Goal: Task Accomplishment & Management: Find specific page/section

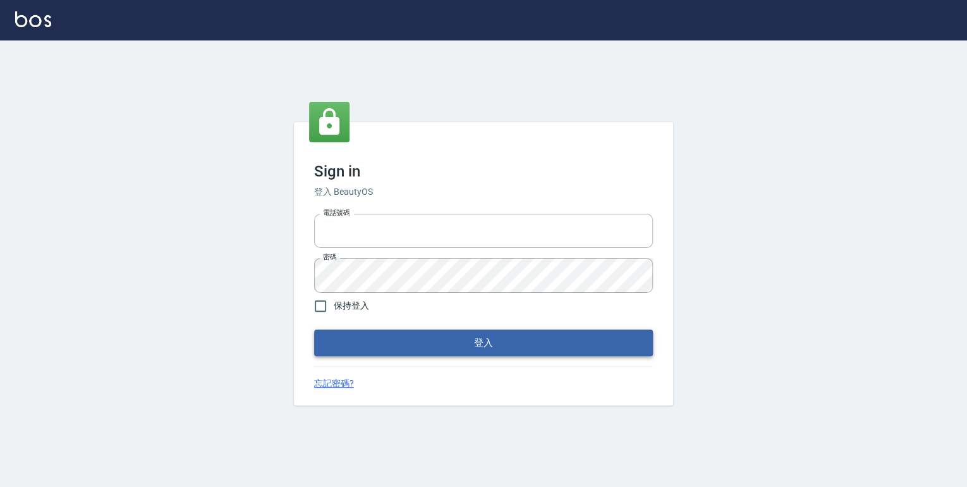
type input "0952331713"
click at [468, 347] on button "登入" at bounding box center [483, 342] width 339 height 27
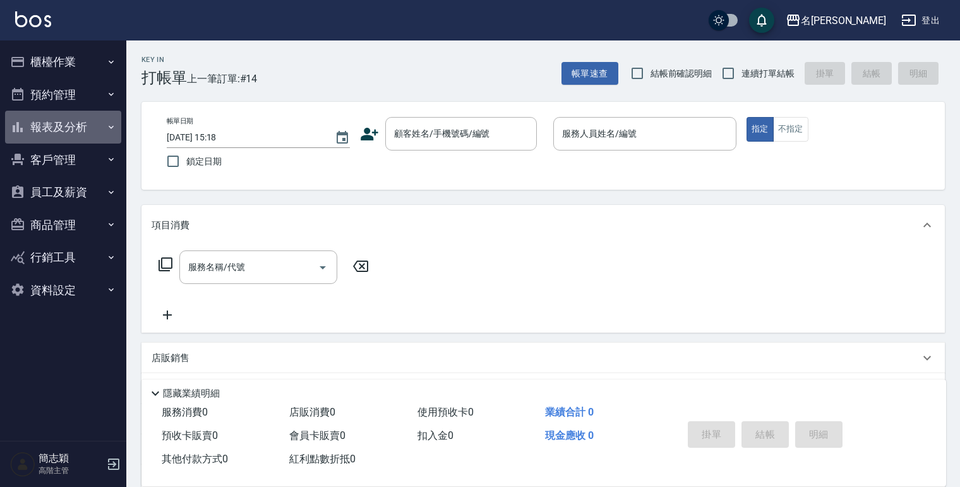
click at [109, 126] on icon "button" at bounding box center [111, 127] width 10 height 10
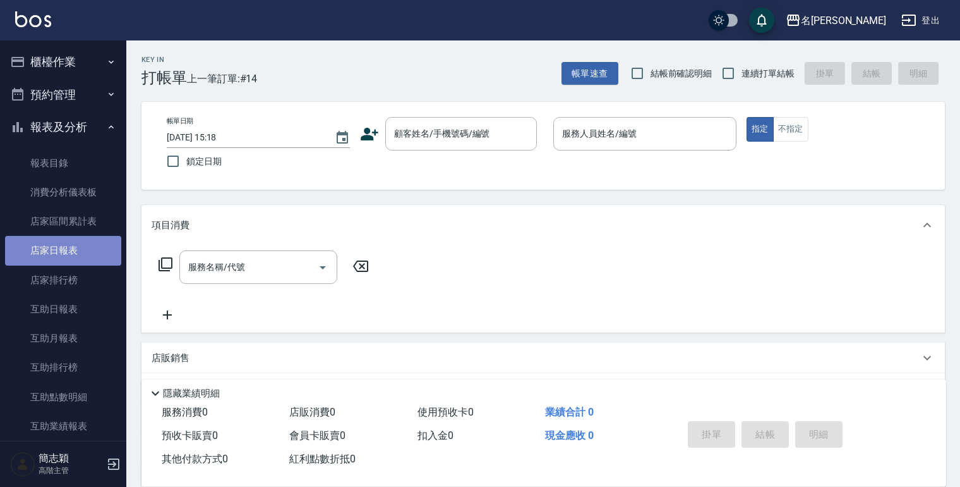
click at [64, 248] on link "店家日報表" at bounding box center [63, 250] width 116 height 29
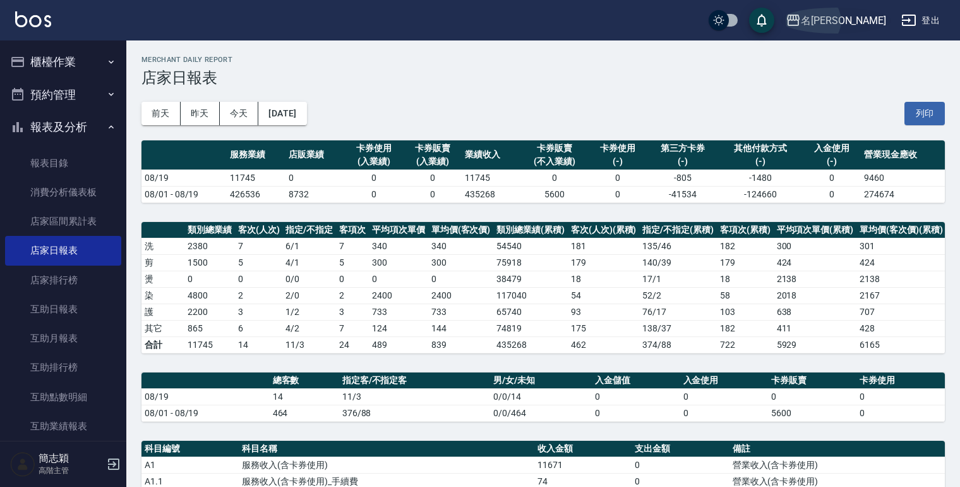
click at [801, 16] on icon "button" at bounding box center [793, 20] width 15 height 15
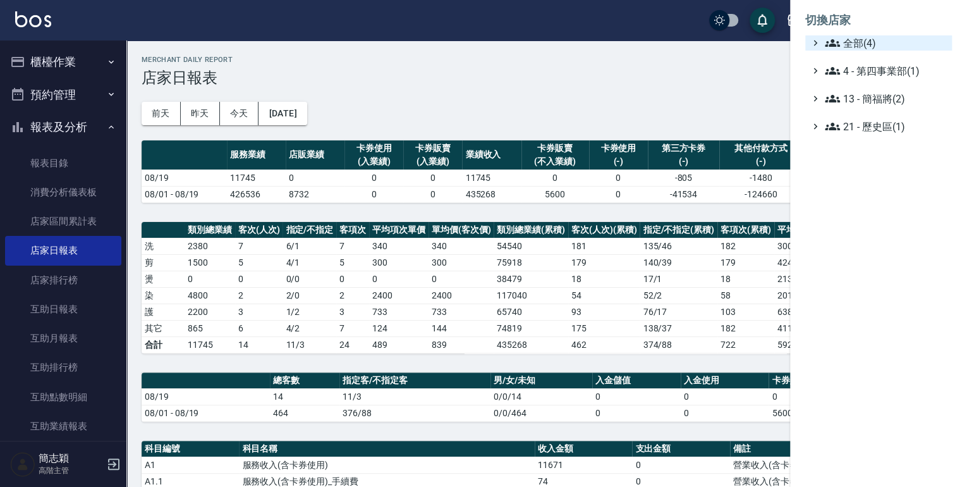
click at [825, 38] on icon at bounding box center [832, 42] width 15 height 15
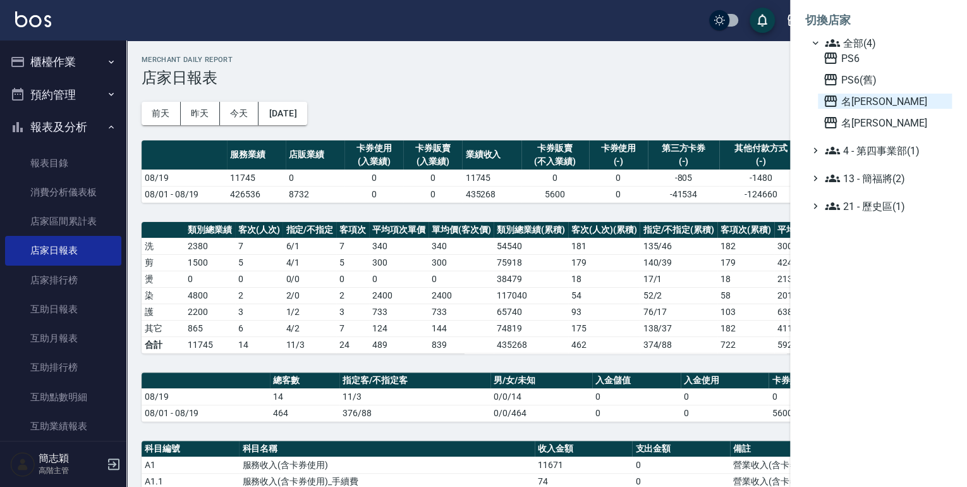
click at [828, 96] on icon at bounding box center [830, 100] width 13 height 11
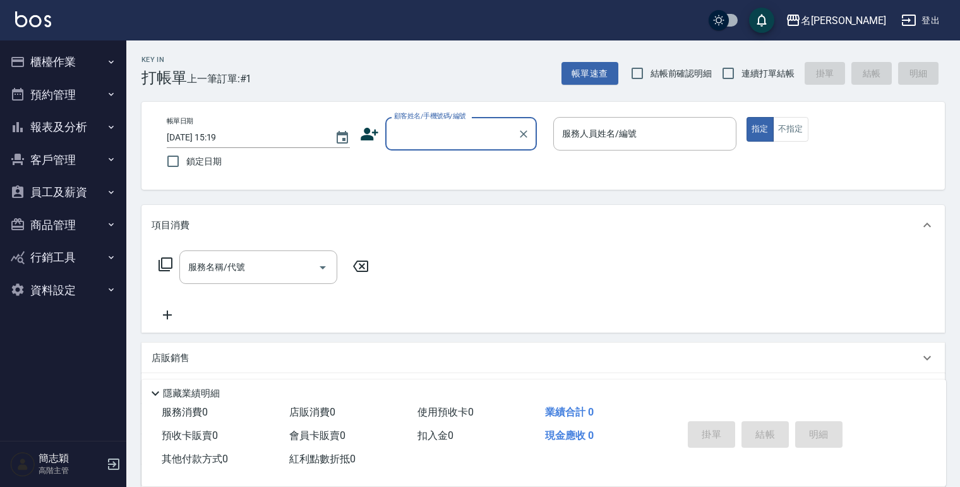
click at [112, 128] on icon "button" at bounding box center [111, 127] width 10 height 10
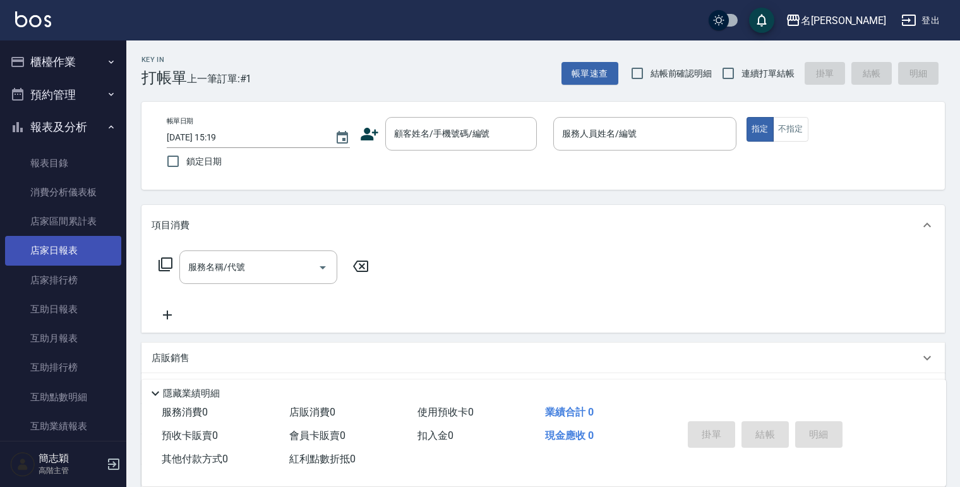
click at [59, 253] on link "店家日報表" at bounding box center [63, 250] width 116 height 29
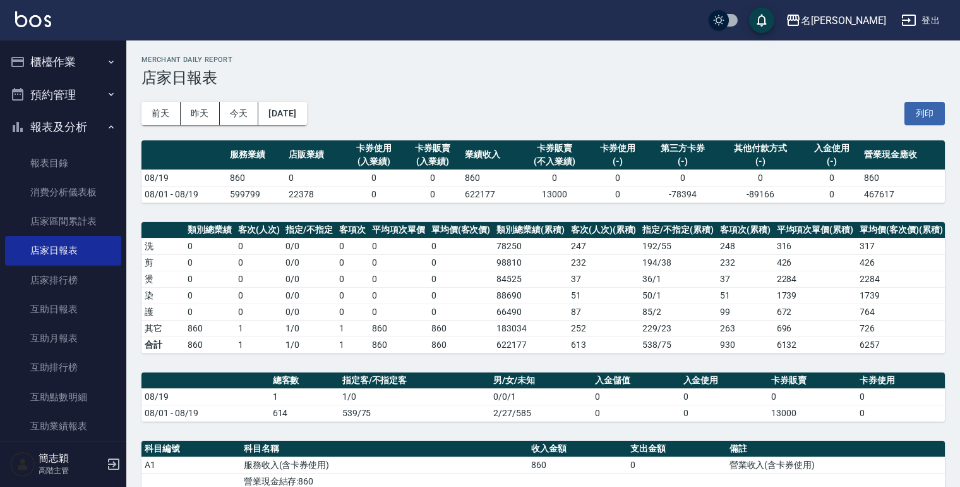
click at [924, 20] on button "登出" at bounding box center [921, 20] width 49 height 23
